Goal: Information Seeking & Learning: Learn about a topic

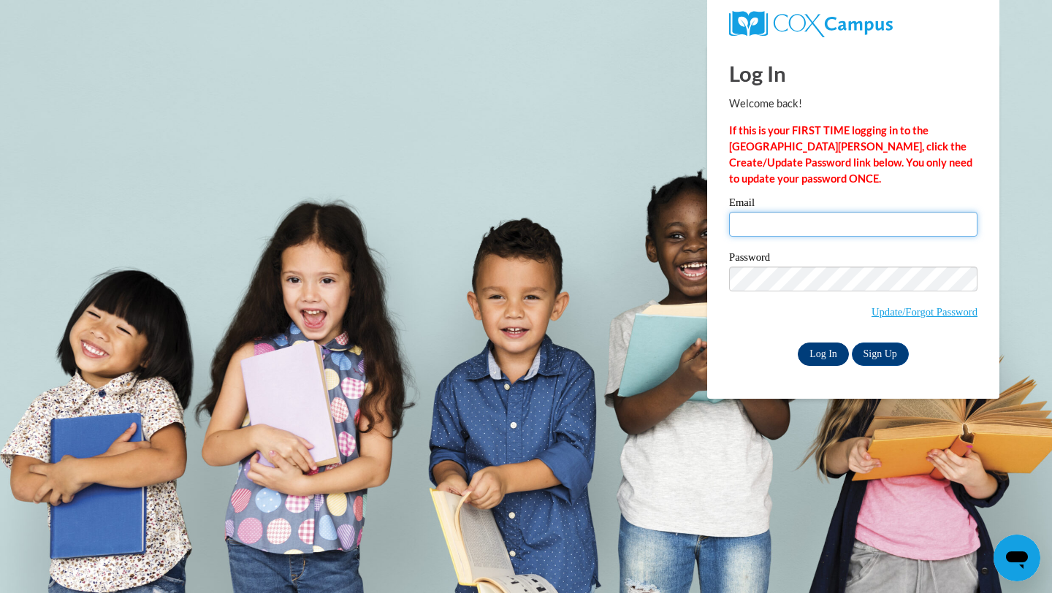
type input "meschkv01@buffalostate.edu"
click at [843, 348] on input "Log In" at bounding box center [823, 354] width 51 height 23
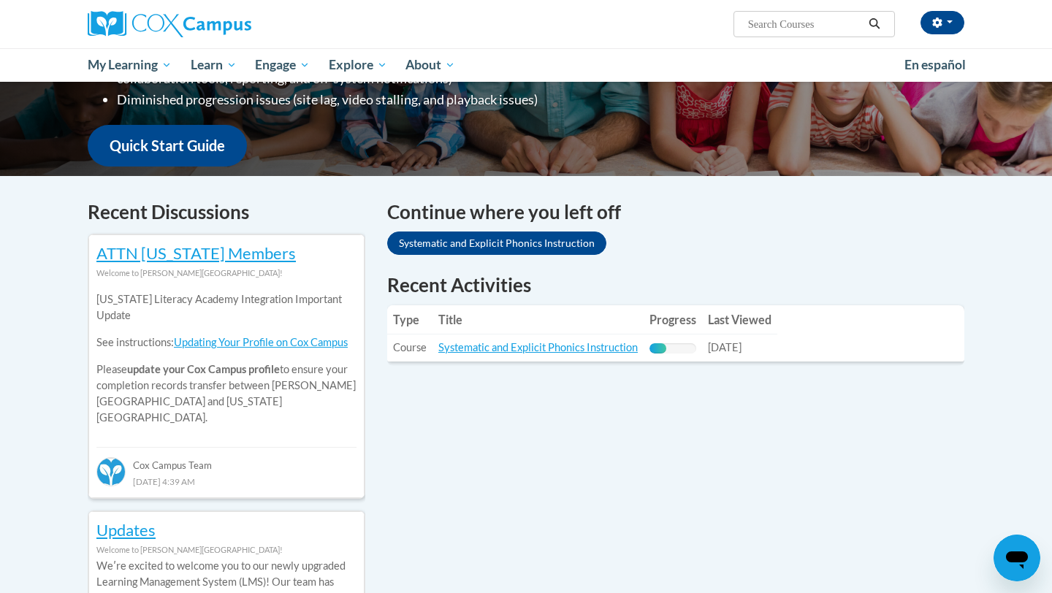
scroll to position [338, 0]
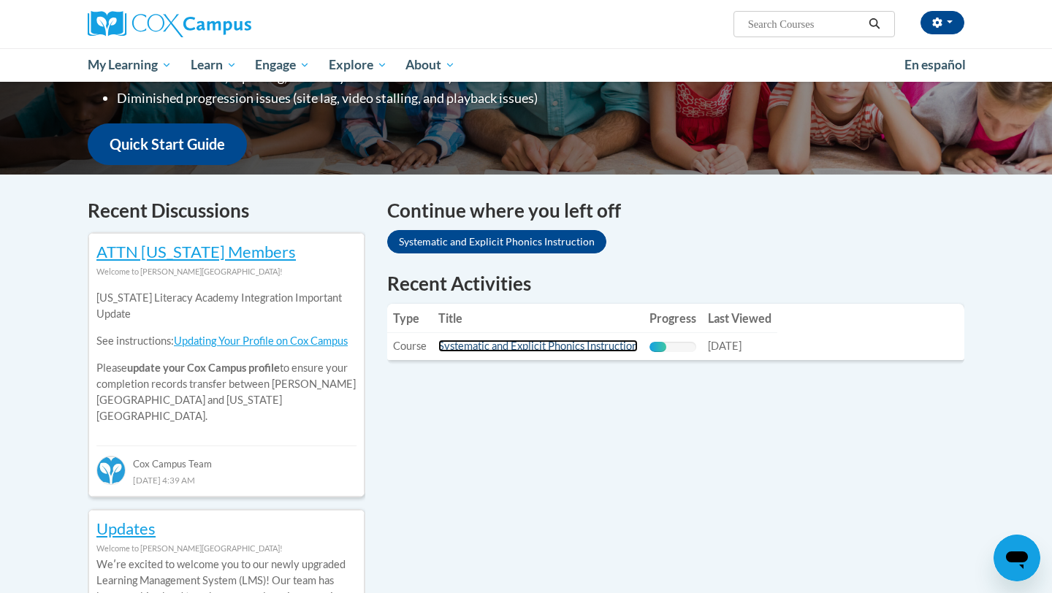
click at [562, 348] on link "Systematic and Explicit Phonics Instruction" at bounding box center [537, 346] width 199 height 12
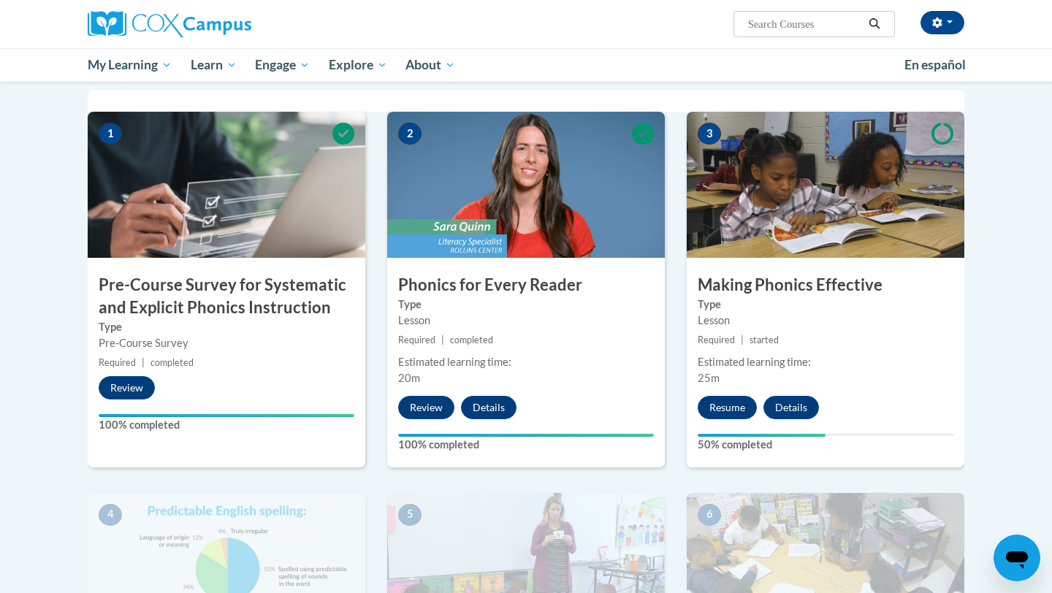
scroll to position [289, 0]
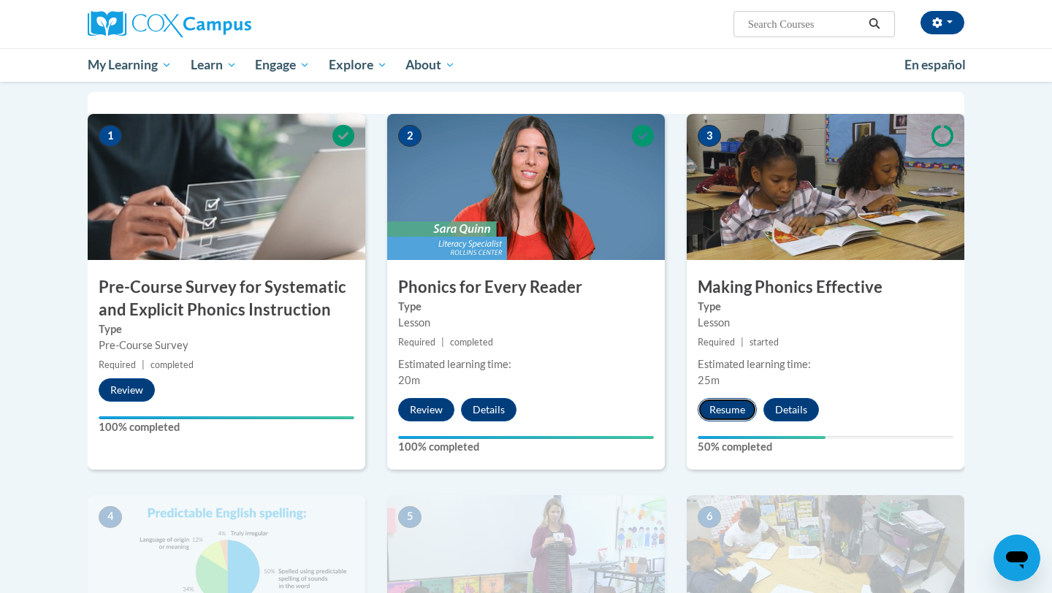
click at [728, 405] on button "Resume" at bounding box center [727, 409] width 59 height 23
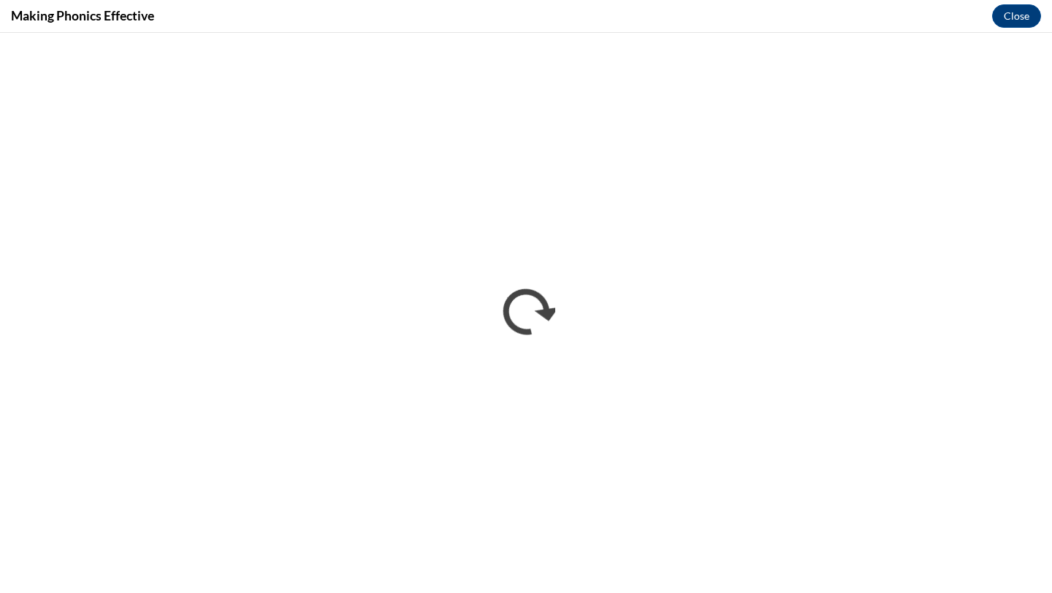
scroll to position [0, 0]
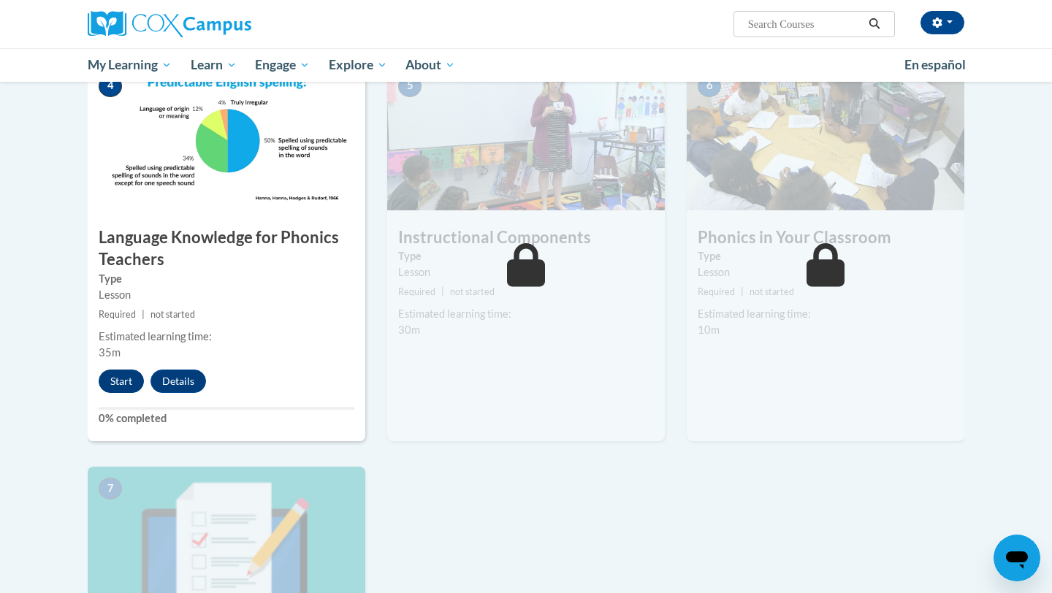
scroll to position [717, 0]
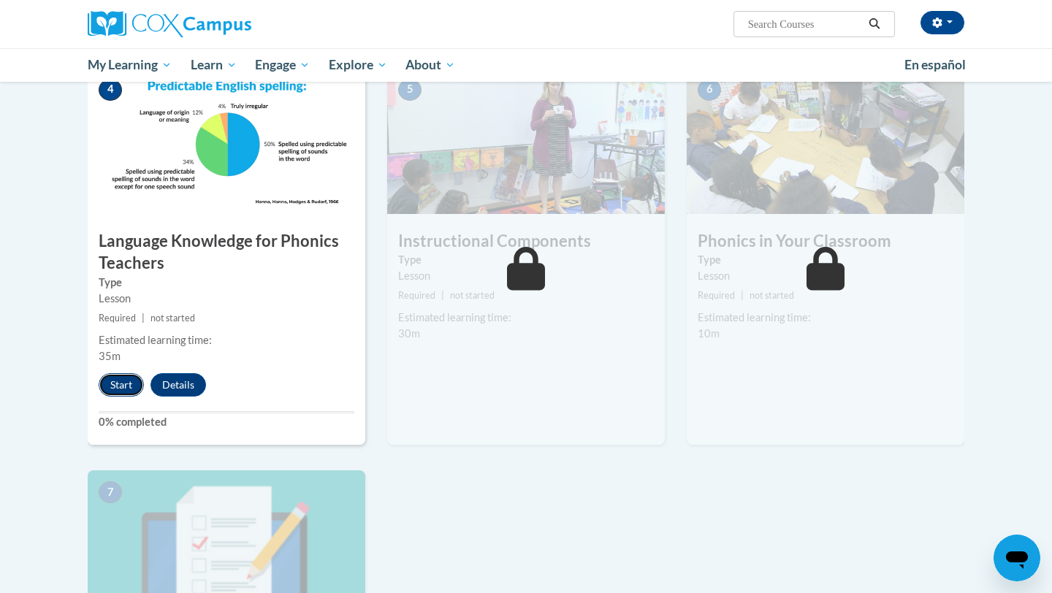
click at [115, 383] on button "Start" at bounding box center [121, 384] width 45 height 23
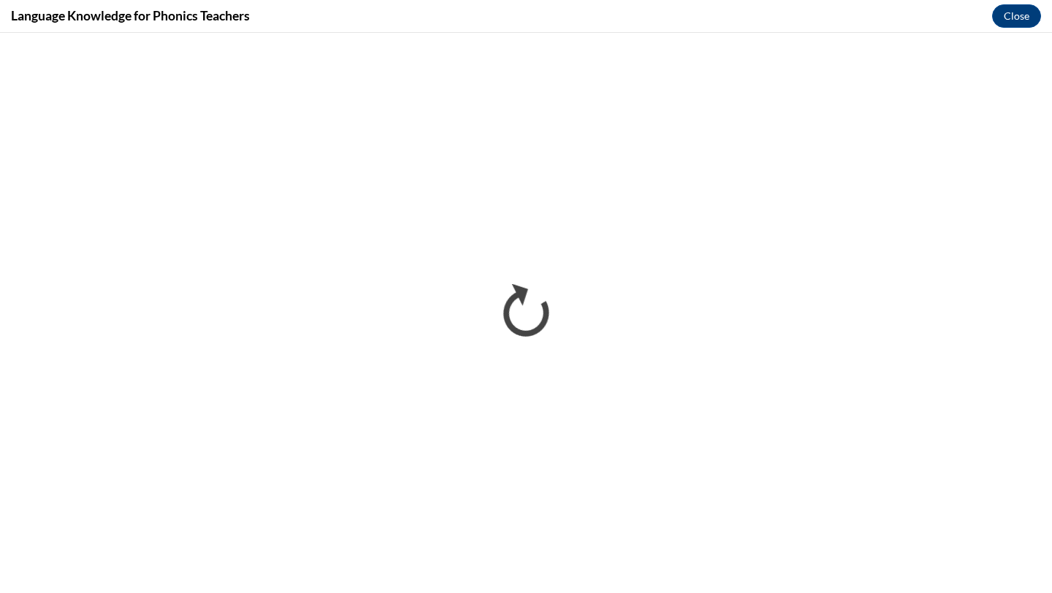
scroll to position [0, 0]
